Goal: Task Accomplishment & Management: Manage account settings

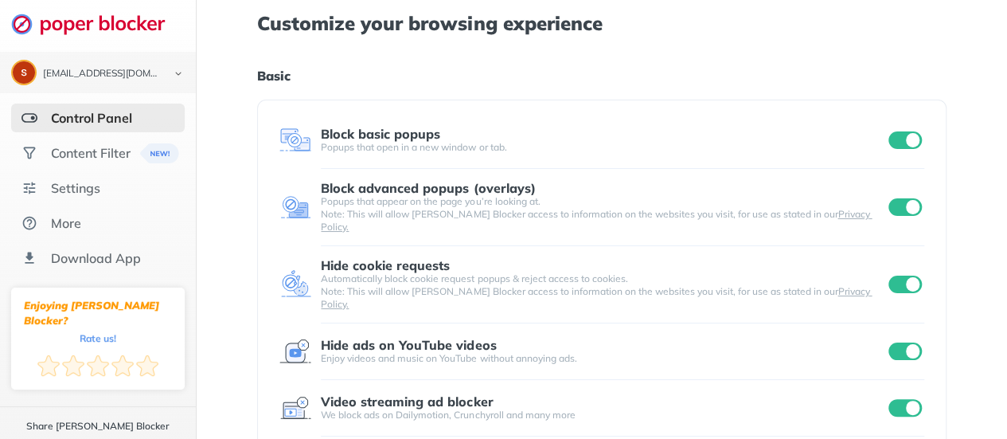
click at [900, 147] on input "checkbox" at bounding box center [905, 140] width 33 height 18
click at [897, 182] on div "Block advanced popups (overlays) Popups that appear on the page you’re looking …" at bounding box center [602, 207] width 644 height 53
click at [901, 198] on input "checkbox" at bounding box center [905, 207] width 33 height 18
click at [910, 276] on input "checkbox" at bounding box center [905, 285] width 33 height 18
click at [908, 399] on input "checkbox" at bounding box center [905, 408] width 33 height 18
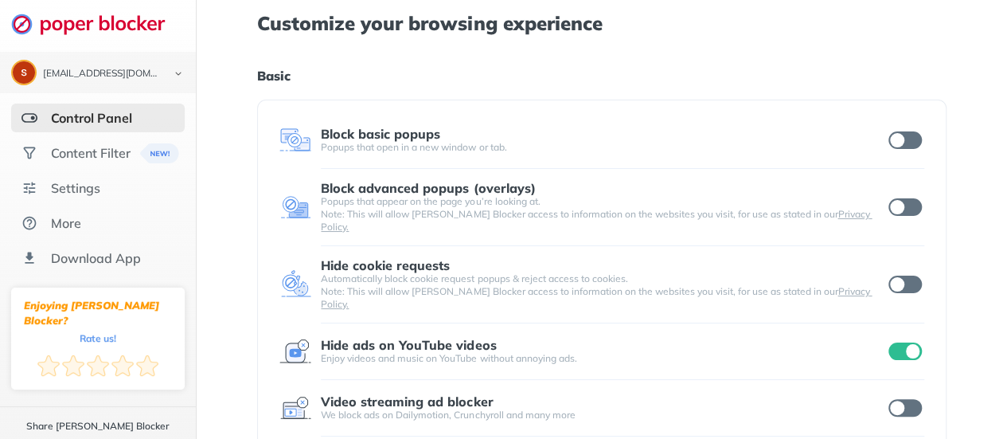
click at [899, 342] on input "checkbox" at bounding box center [905, 351] width 33 height 18
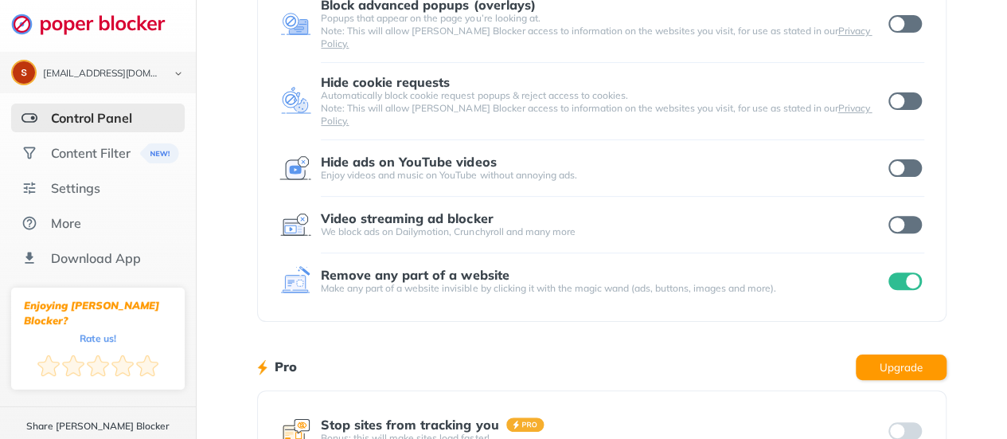
scroll to position [159, 0]
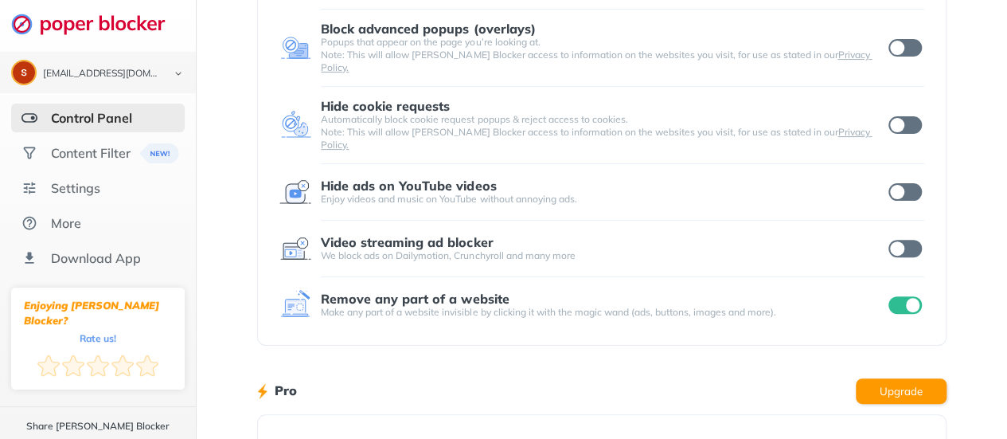
click at [897, 296] on input "checkbox" at bounding box center [905, 305] width 33 height 18
